Goal: Find specific page/section: Find specific page/section

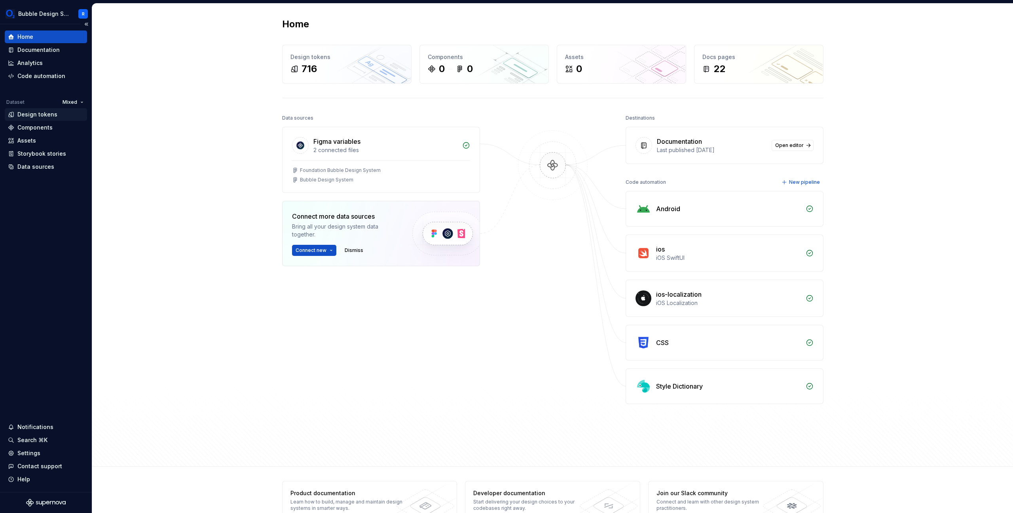
click at [40, 118] on div "Design tokens" at bounding box center [37, 114] width 40 height 8
